Goal: Find specific page/section: Find specific page/section

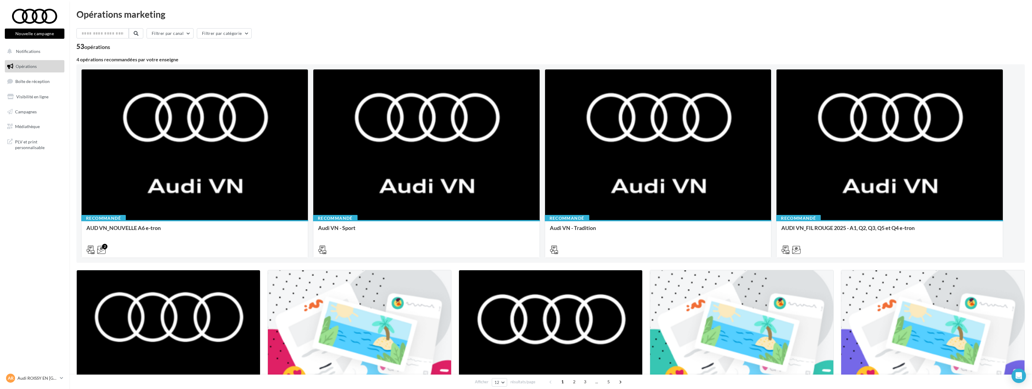
scroll to position [21, 0]
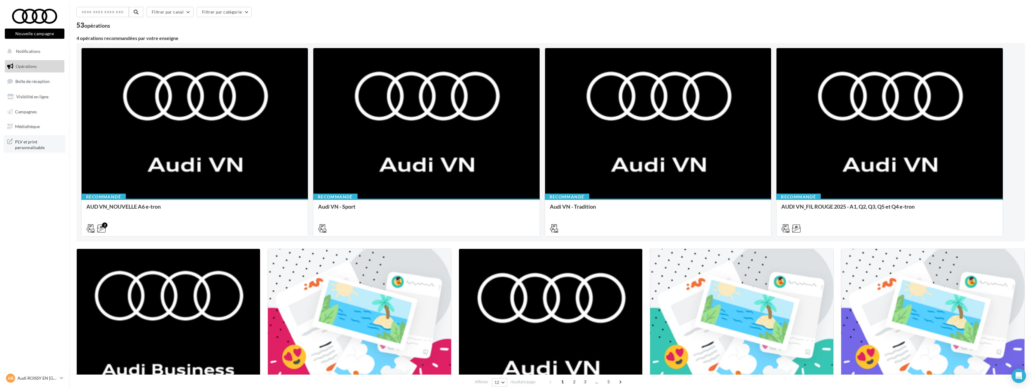
click at [32, 146] on span "PLV et print personnalisable" at bounding box center [38, 144] width 47 height 13
click at [10, 160] on nav "Nouvelle campagne Nouvelle campagne Notifications Opérations Boîte de réception…" at bounding box center [34, 194] width 69 height 389
click at [24, 145] on span "PLV et print personnalisable" at bounding box center [38, 144] width 47 height 13
